Goal: Use online tool/utility

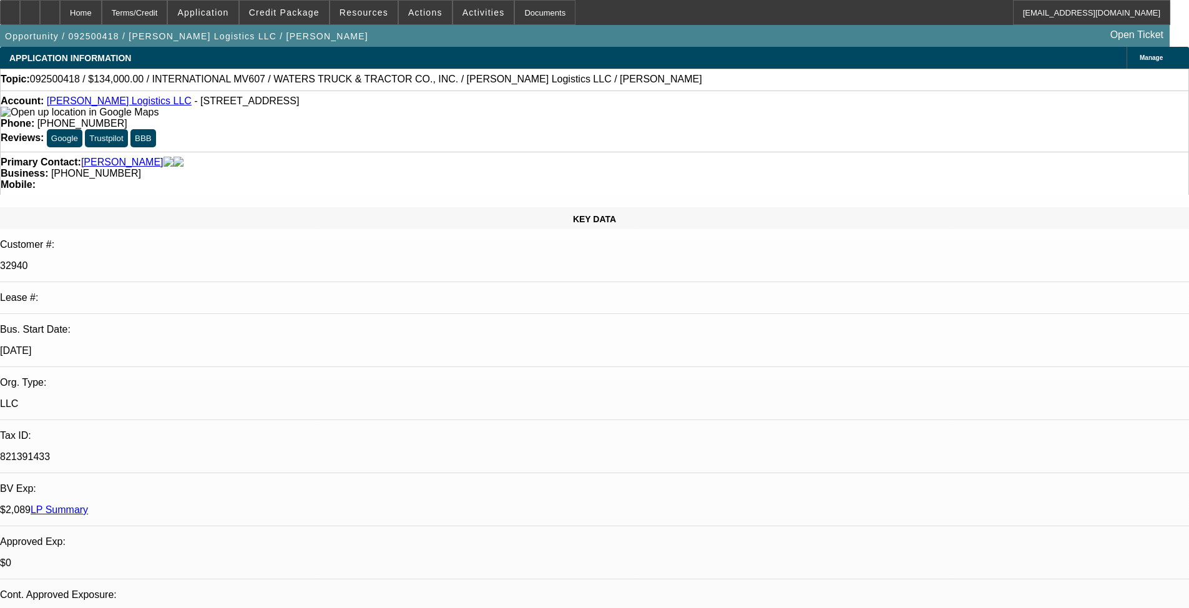
select select "0"
select select "2"
select select "0.1"
select select "4"
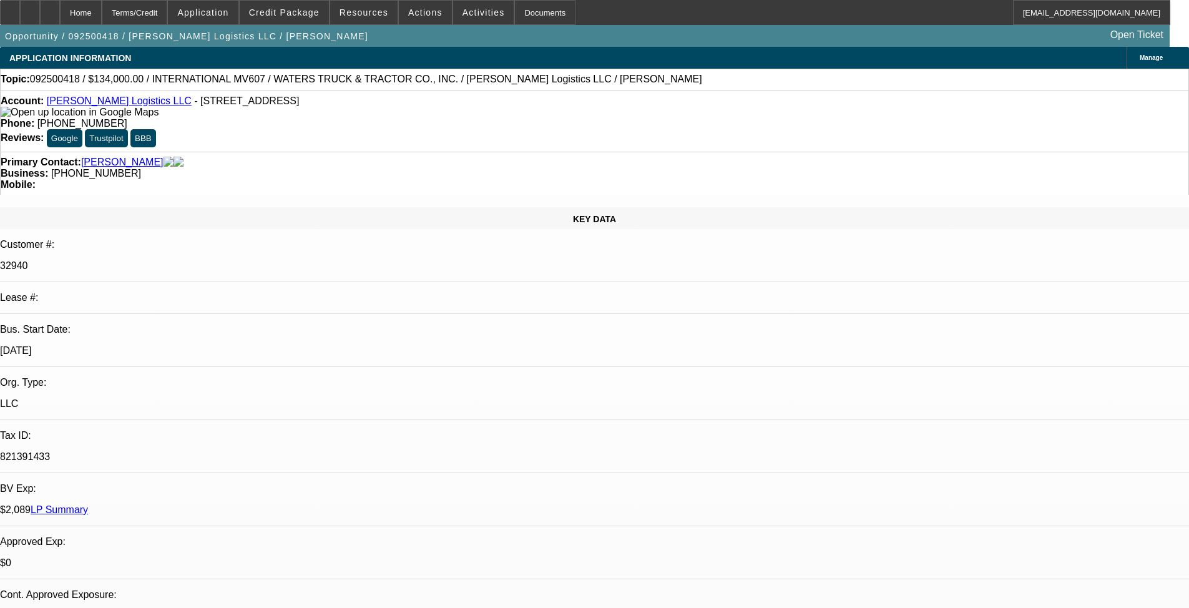
select select "0"
select select "2"
select select "0.1"
select select "4"
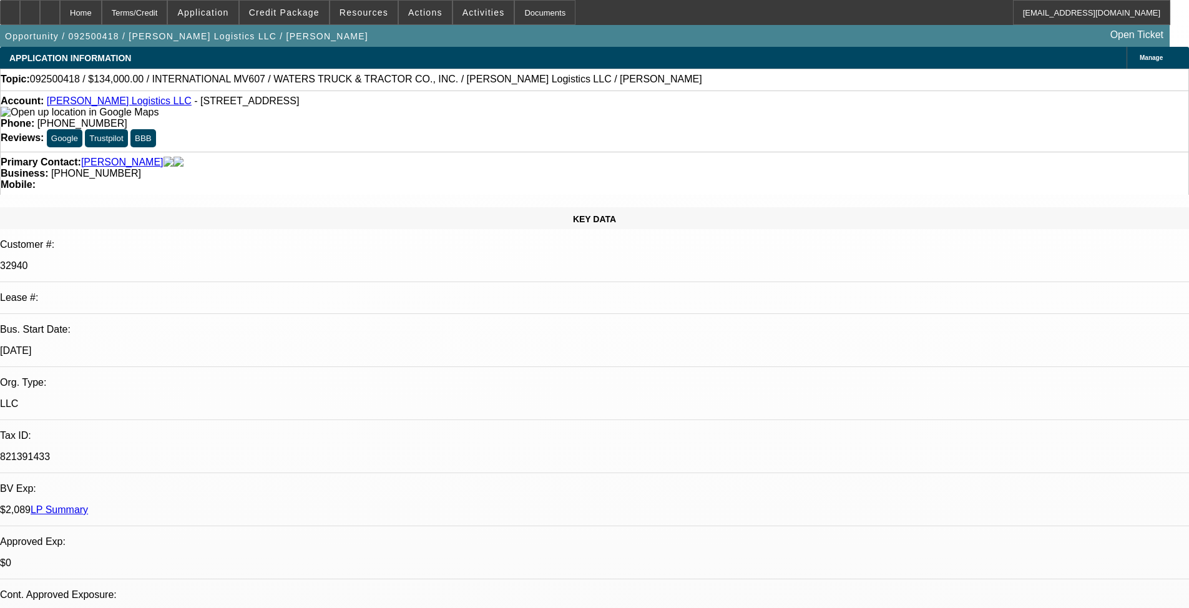
scroll to position [1830, 0]
